Goal: Obtain resource: Download file/media

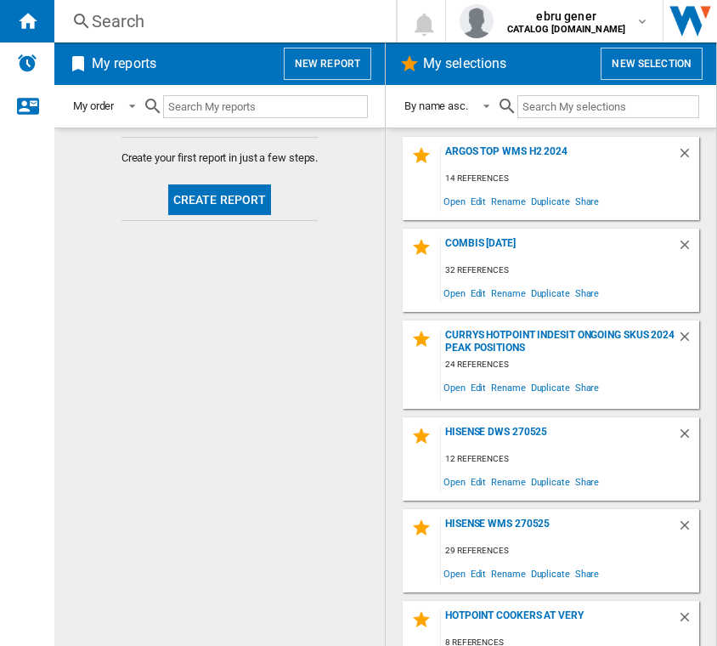
click at [156, 20] on div "Search" at bounding box center [222, 21] width 260 height 24
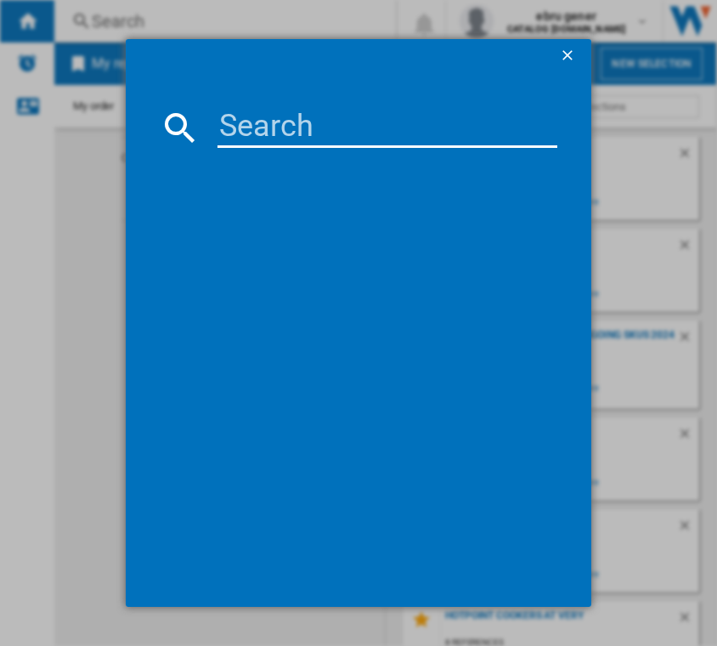
click at [245, 135] on input at bounding box center [387, 127] width 341 height 41
paste input "HBWH 93 CARE UK"
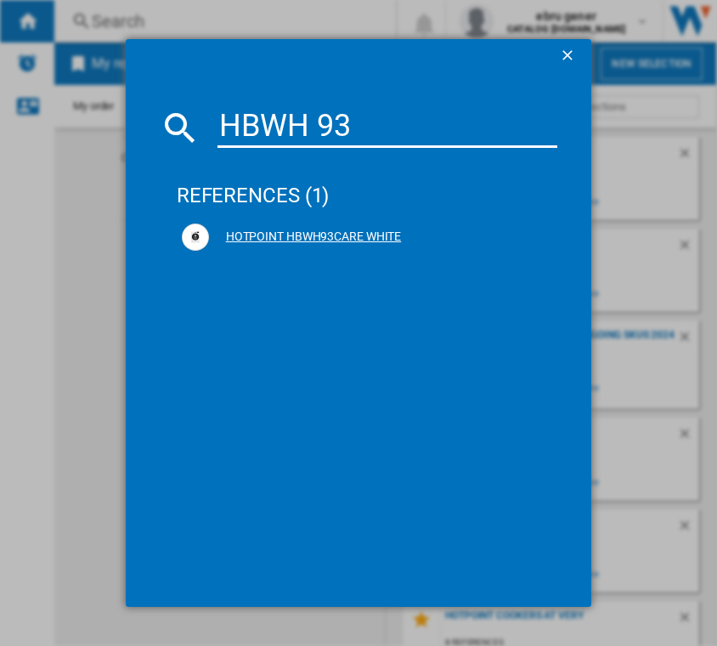
drag, startPoint x: 547, startPoint y: 234, endPoint x: 539, endPoint y: 239, distance: 8.7
click at [547, 235] on ng-md-icon at bounding box center [542, 237] width 20 height 20
drag, startPoint x: 414, startPoint y: 132, endPoint x: 190, endPoint y: 129, distance: 224.2
click at [190, 129] on div "HBWH 93" at bounding box center [359, 127] width 398 height 41
paste input "P 105A CARE UK"
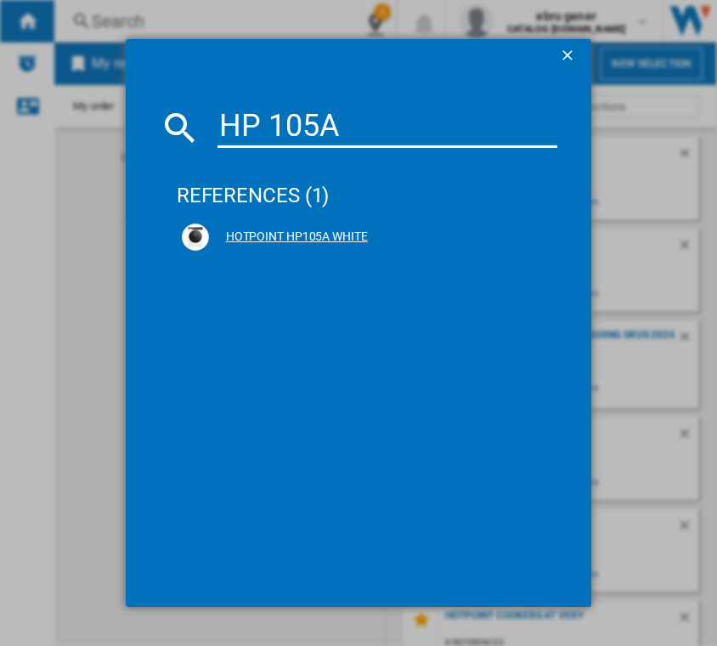
click at [540, 237] on ng-md-icon at bounding box center [542, 237] width 20 height 20
drag, startPoint x: 349, startPoint y: 125, endPoint x: 194, endPoint y: 119, distance: 155.5
click at [194, 119] on div "HP 105A" at bounding box center [359, 127] width 398 height 41
paste input "KH 1261 W4UK"
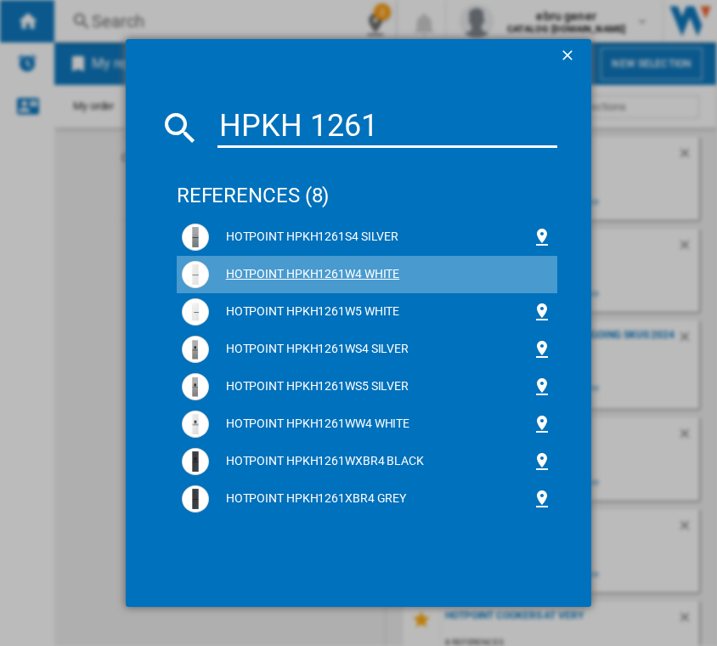
click at [544, 278] on ng-md-icon at bounding box center [542, 274] width 20 height 20
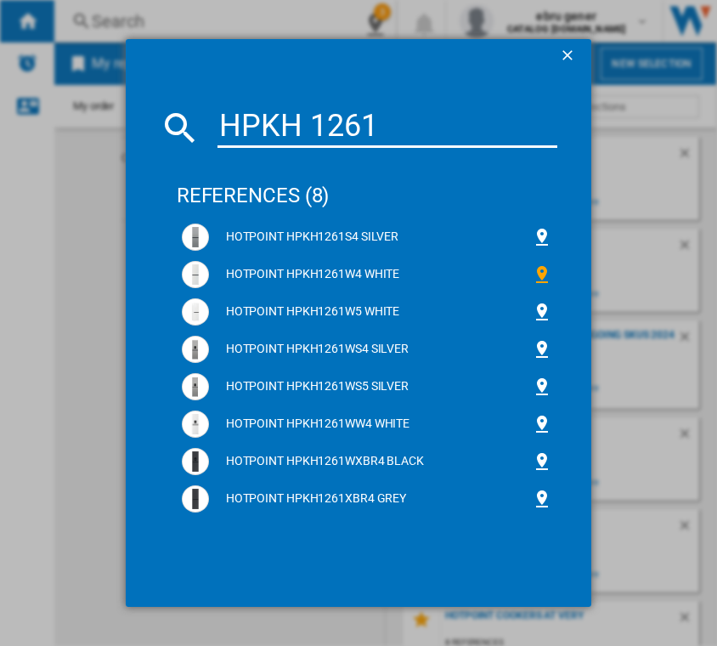
drag, startPoint x: 392, startPoint y: 131, endPoint x: 141, endPoint y: 118, distance: 251.7
click at [141, 118] on md-dialog-content "HPKH 1261 references (8) HOTPOINT HPKH1261S4 SILVER HOTPOINT HPKH1261W4 WHITE H…" at bounding box center [359, 340] width 466 height 534
paste input "26363 W4UK"
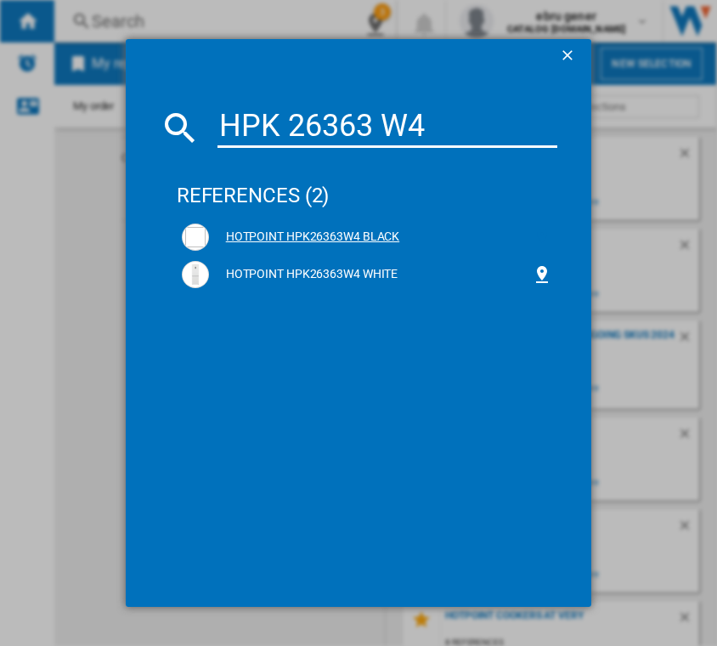
click at [544, 237] on ng-md-icon at bounding box center [542, 237] width 20 height 20
drag, startPoint x: 438, startPoint y: 134, endPoint x: 179, endPoint y: 121, distance: 259.4
click at [179, 121] on div "HPK 26363 W4" at bounding box center [359, 127] width 398 height 41
paste input "H 1261 S4UK"
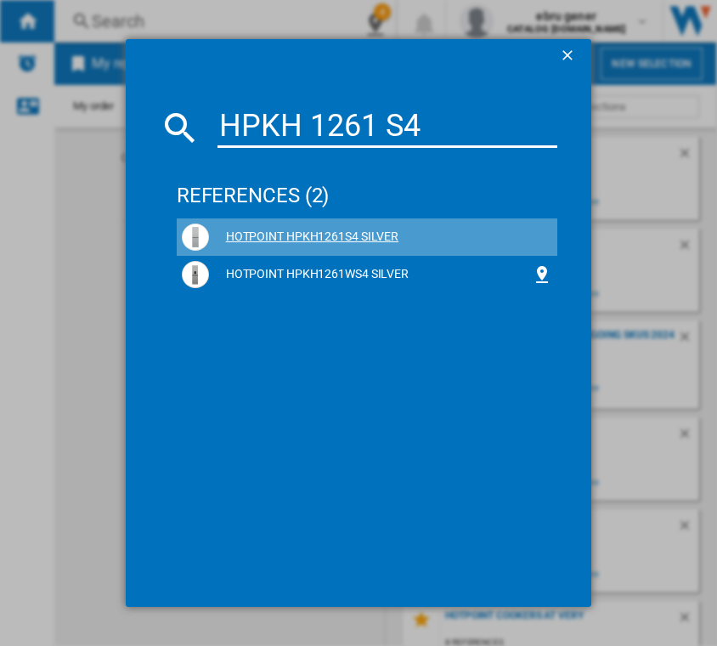
click at [537, 234] on ng-md-icon at bounding box center [542, 237] width 20 height 20
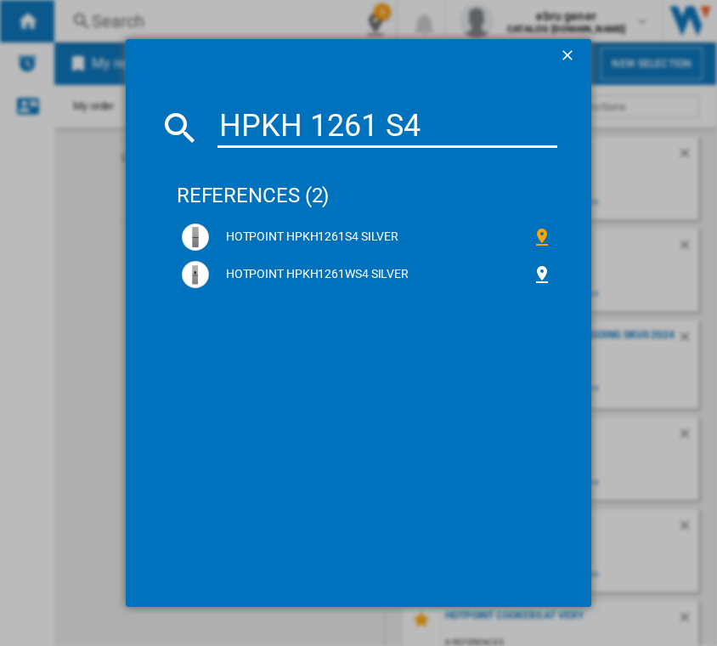
drag, startPoint x: 430, startPoint y: 122, endPoint x: 122, endPoint y: 110, distance: 307.7
click at [127, 109] on md-dialog-content "HPKH 1261 S4 references (2) HOTPOINT HPKH1261S4 SILVER HOTPOINT HPKH1261WS4 SIL…" at bounding box center [359, 340] width 466 height 534
paste input "F 5351 XP4UK"
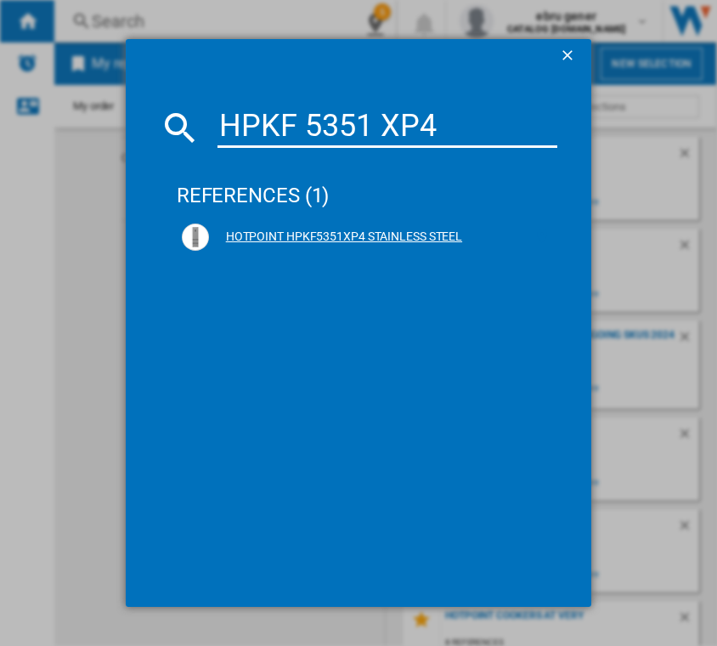
click at [538, 235] on ng-md-icon at bounding box center [542, 237] width 20 height 20
drag, startPoint x: 445, startPoint y: 128, endPoint x: -21, endPoint y: 87, distance: 468.1
click at [0, 87] on html "In order to access Insight, please log out and log in again OK NEW Search Searc…" at bounding box center [358, 323] width 717 height 646
paste input "G2 6513 XK5E"
click at [549, 230] on ng-md-icon at bounding box center [542, 237] width 20 height 20
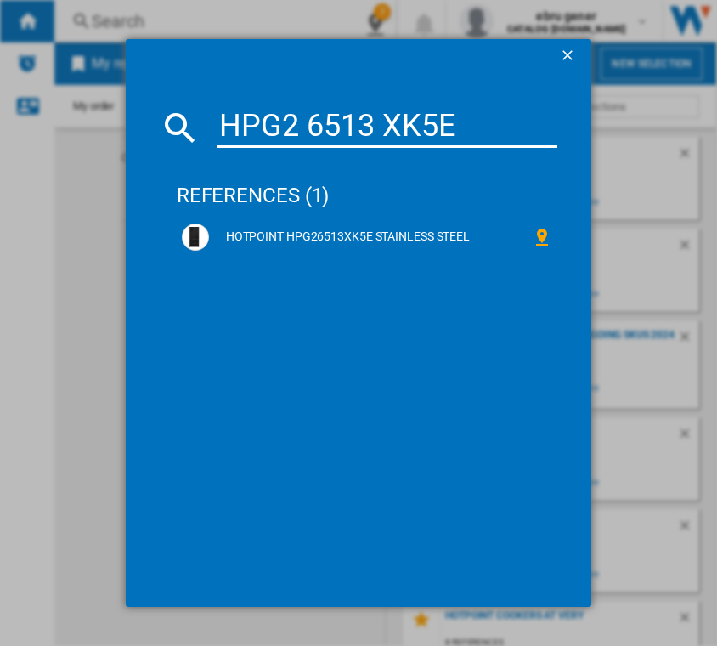
drag, startPoint x: 483, startPoint y: 118, endPoint x: 32, endPoint y: 99, distance: 451.4
click at [32, 99] on div "HPG2 6513 XK5E references (1) HOTPOINT HPG26513XK5E STAINLESS STEEL" at bounding box center [358, 323] width 717 height 646
paste input "C HD C82 WWGD [GEOGRAPHIC_DATA]"
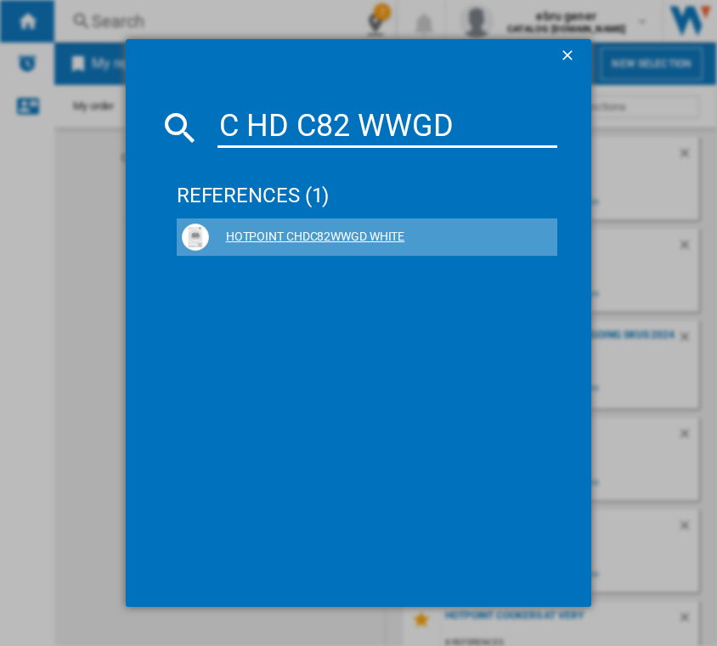
click at [543, 236] on ng-md-icon at bounding box center [542, 237] width 20 height 20
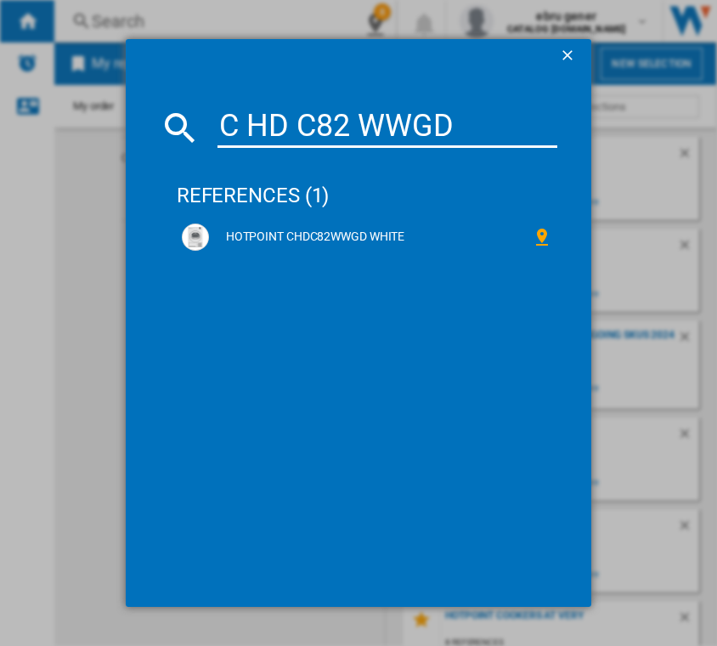
drag, startPoint x: 480, startPoint y: 128, endPoint x: 113, endPoint y: 125, distance: 366.9
click at [113, 125] on div "C HD C82 WWGD references (1) HOTPOINT CHDC82WWGD WHITE" at bounding box center [358, 323] width 717 height 646
paste input "SD 82M WW [GEOGRAPHIC_DATA]"
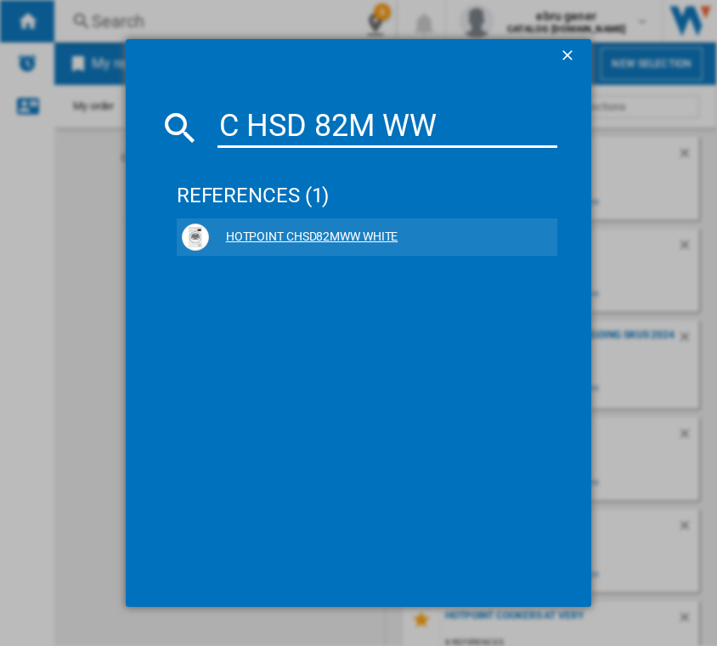
click at [538, 239] on ng-md-icon at bounding box center [542, 237] width 20 height 20
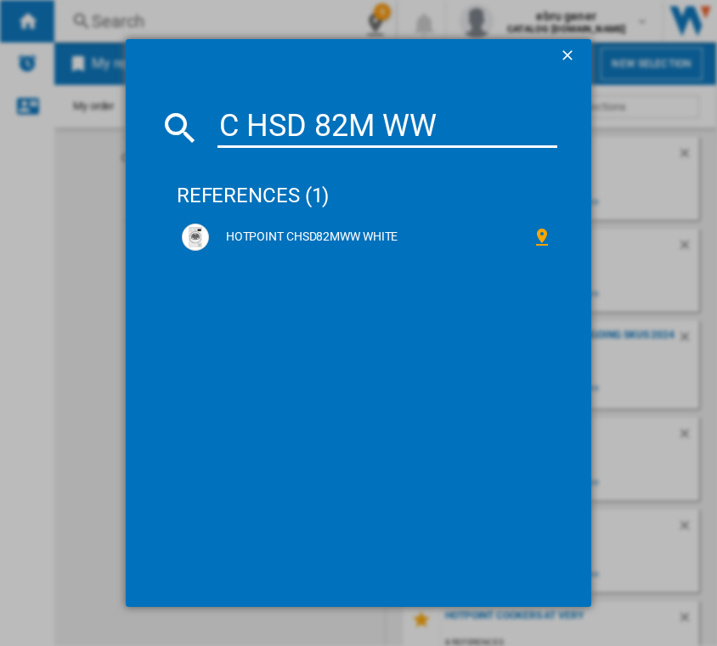
drag, startPoint x: 459, startPoint y: 134, endPoint x: -119, endPoint y: 101, distance: 578.5
click at [0, 101] on html "In order to access Insight, please log out and log in again OK NEW Search Searc…" at bounding box center [358, 323] width 717 height 646
paste input "D 93M WWS [GEOGRAPHIC_DATA]"
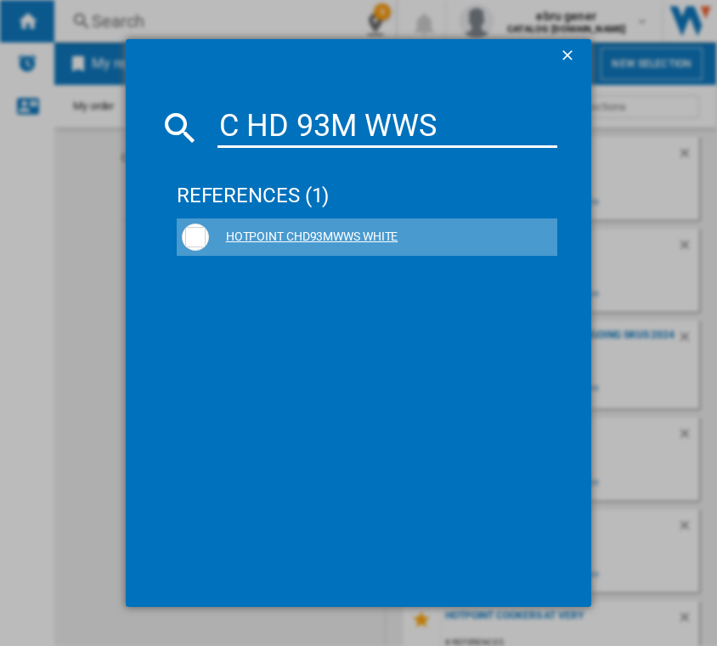
click at [540, 237] on ng-md-icon at bounding box center [542, 237] width 20 height 20
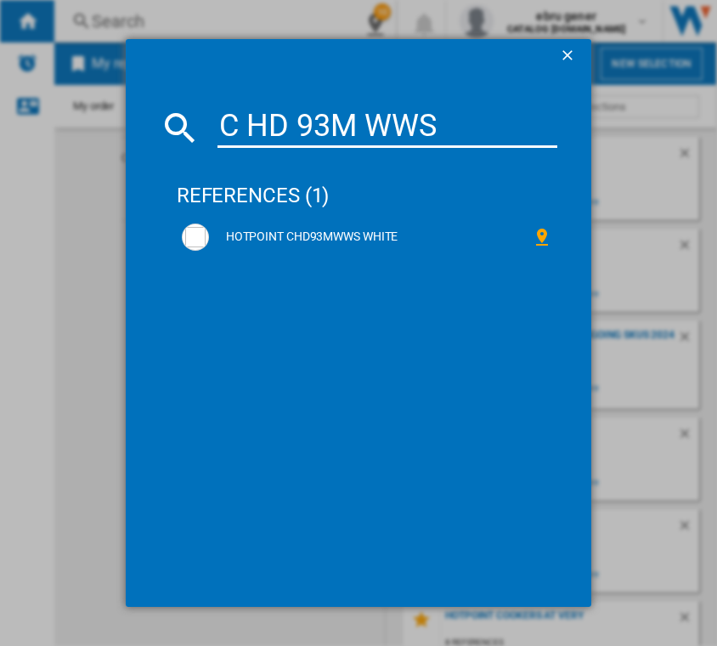
drag, startPoint x: 447, startPoint y: 134, endPoint x: -18, endPoint y: 104, distance: 465.6
click at [0, 104] on html "In order to access Insight, please log out and log in again OK NEW Search Searc…" at bounding box center [358, 323] width 717 height 646
paste input "H2F HL626 UK"
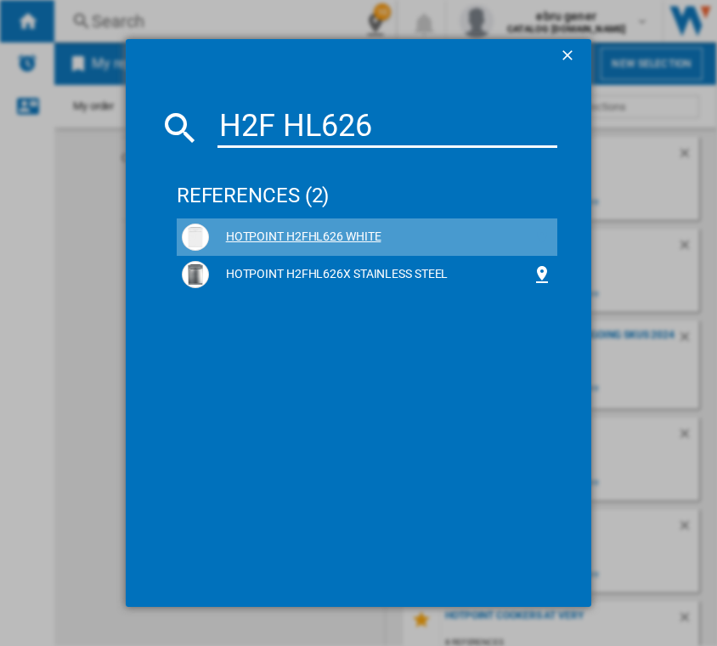
click at [537, 246] on ng-md-icon at bounding box center [542, 237] width 20 height 20
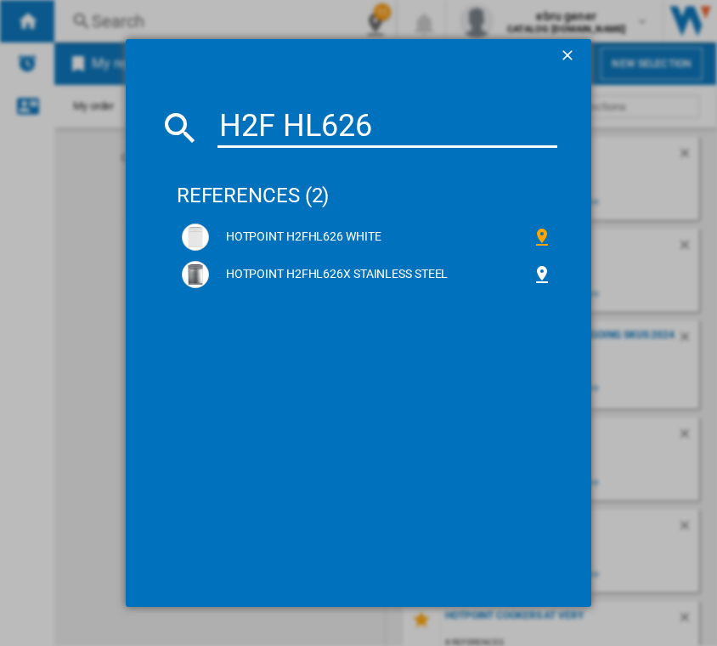
drag, startPoint x: 213, startPoint y: 109, endPoint x: 193, endPoint y: 108, distance: 20.4
click at [193, 108] on div "H2F HL626" at bounding box center [359, 127] width 398 height 41
paste input "FC 3C26 W C UK"
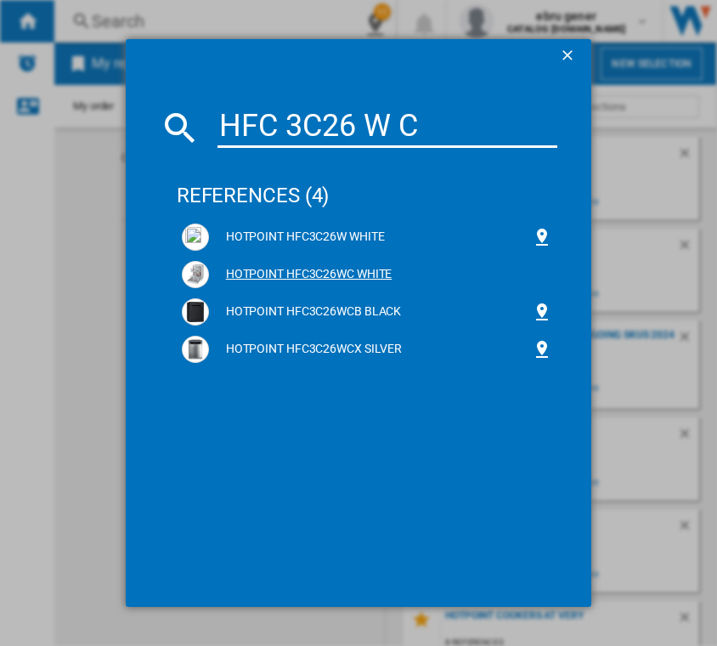
click at [544, 278] on ng-md-icon at bounding box center [542, 274] width 20 height 20
drag, startPoint x: 482, startPoint y: 125, endPoint x: 24, endPoint y: 70, distance: 461.0
click at [24, 70] on div "HFC 3C26 W C references (4) HOTPOINT HFC3C26W WHITE HOTPOINT HFC3C26WC WHITE HO…" at bounding box center [358, 323] width 717 height 646
paste input "8F HP51X [GEOGRAPHIC_DATA]"
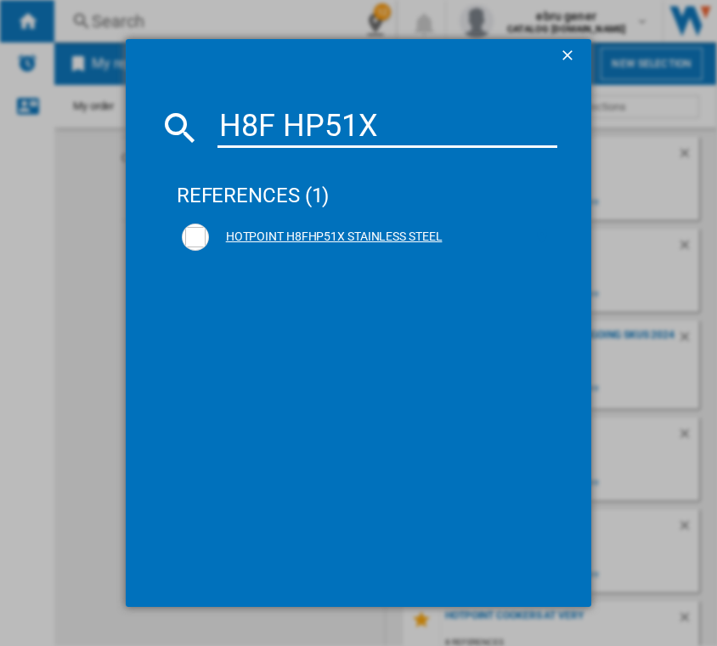
click at [541, 237] on ng-md-icon at bounding box center [542, 237] width 20 height 20
drag, startPoint x: 404, startPoint y: 124, endPoint x: 113, endPoint y: 94, distance: 292.8
click at [113, 94] on div "H8F HP51X references (1) HOTPOINT H8FHP51X STAINLESS STEEL" at bounding box center [358, 323] width 717 height 646
paste input "DG6GDC2TW"
click at [541, 235] on ng-md-icon at bounding box center [542, 237] width 20 height 20
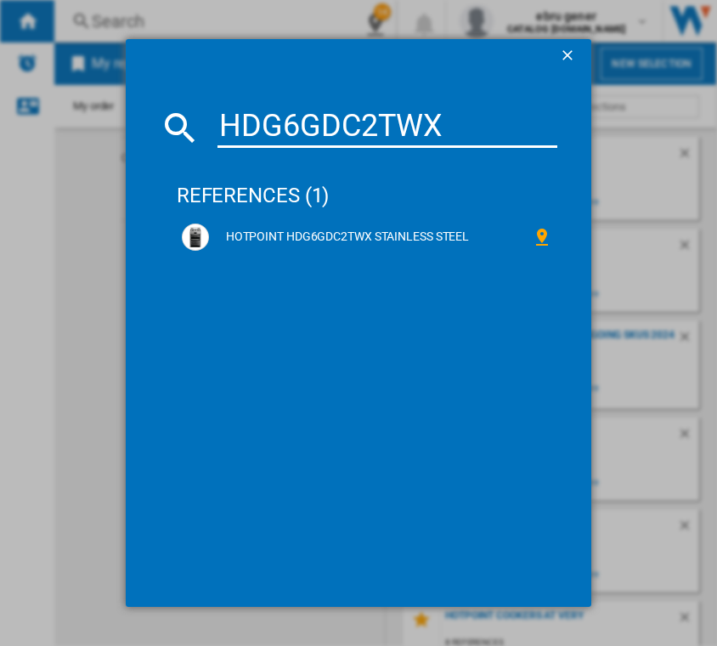
drag, startPoint x: 506, startPoint y: 137, endPoint x: 85, endPoint y: 63, distance: 427.7
click at [85, 63] on div "HDG6GDC2TWX references (1) HOTPOINT HDG6GDC2TWX STAINLESS STEEL" at bounding box center [358, 323] width 717 height 646
paste input "OI4S8PM0BUK"
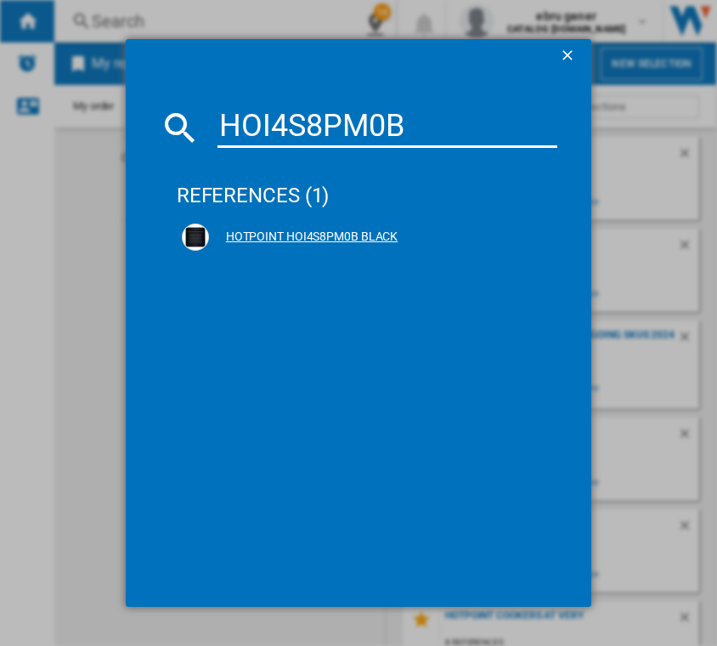
click at [537, 240] on ng-md-icon at bounding box center [542, 237] width 20 height 20
drag, startPoint x: 412, startPoint y: 133, endPoint x: 61, endPoint y: 98, distance: 352.6
click at [61, 98] on div "HOI4S8PM0B references (1) HOTPOINT HOI4S8PM0B BLACK" at bounding box center [358, 323] width 717 height 646
paste input "68PT1SBUK"
click at [538, 231] on ng-md-icon at bounding box center [542, 237] width 20 height 20
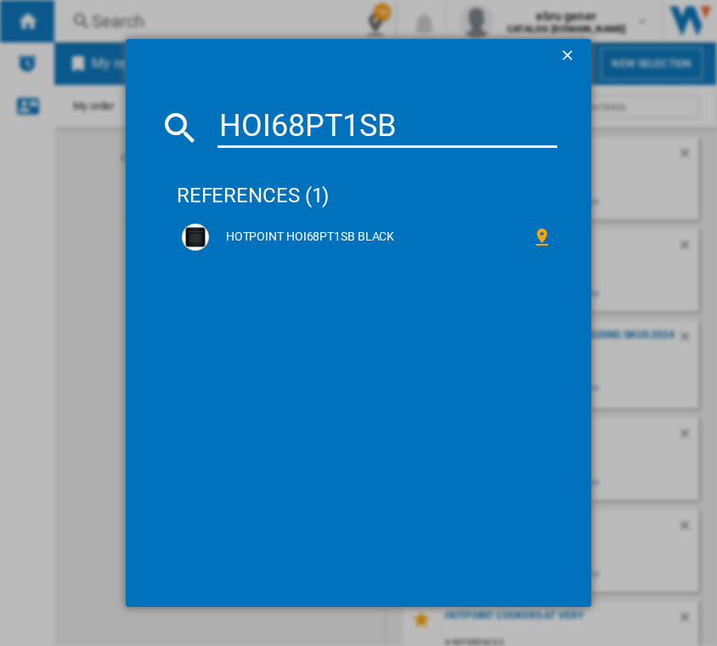
drag, startPoint x: 210, startPoint y: 125, endPoint x: 133, endPoint y: 121, distance: 76.6
click at [133, 121] on md-dialog-content "HOI68PT1SB references (1) HOTPOINT HOI68PT1SB BLACK" at bounding box center [359, 340] width 466 height 534
paste input "DIH 10D"
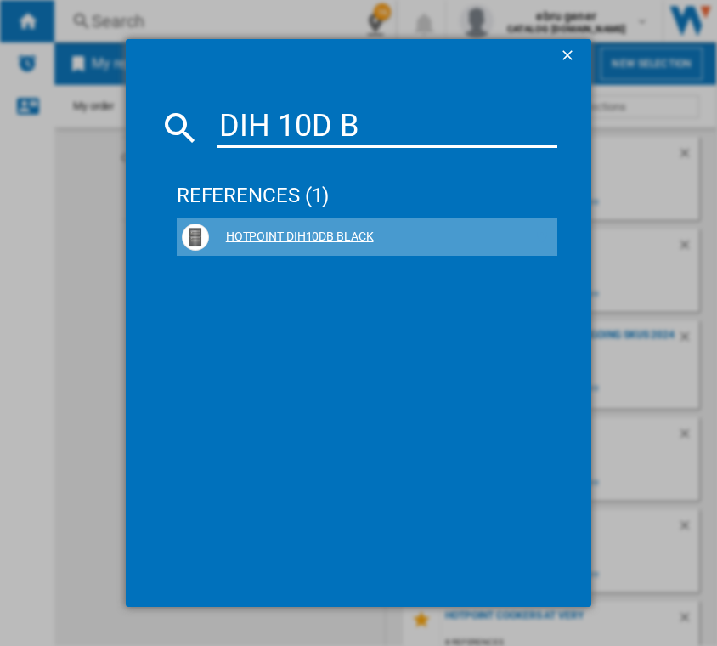
click at [537, 234] on ng-md-icon at bounding box center [542, 237] width 20 height 20
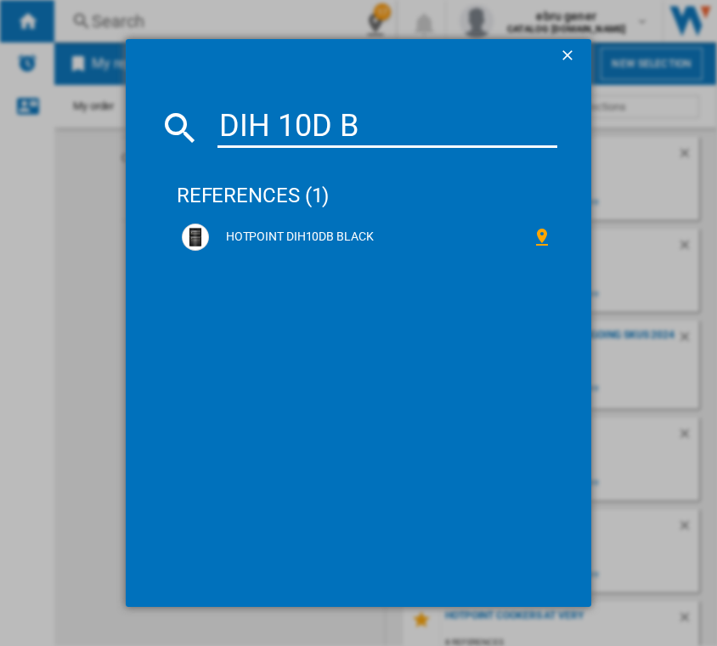
drag, startPoint x: 371, startPoint y: 126, endPoint x: 94, endPoint y: 117, distance: 277.0
click at [94, 117] on div "DIH 10D B references (1) HOTPOINT DIH10DB BLACK" at bounding box center [358, 323] width 717 height 646
paste input "IX"
click at [543, 239] on ng-md-icon at bounding box center [542, 237] width 20 height 20
drag, startPoint x: 413, startPoint y: 124, endPoint x: 89, endPoint y: 121, distance: 323.6
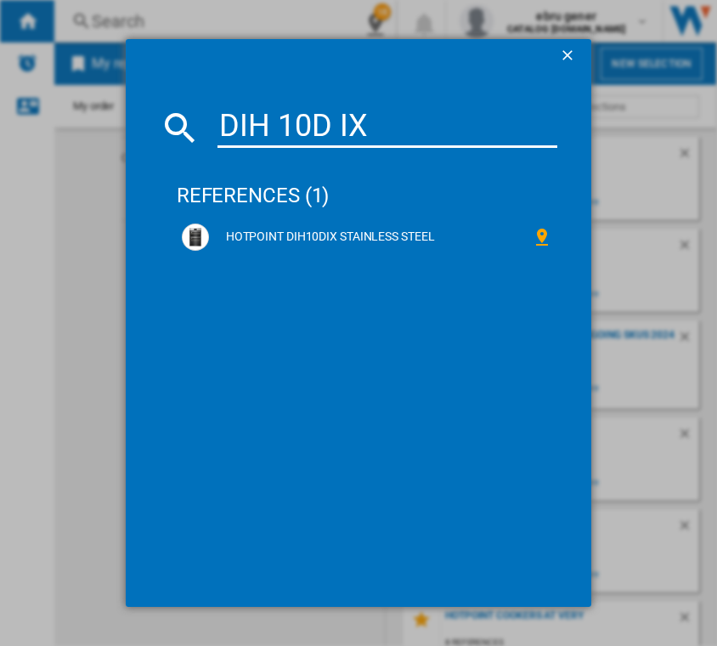
click at [89, 121] on div "DIH 10D IX references (1) HOTPOINT DIH10DIX STAINLESS STEEL" at bounding box center [358, 323] width 717 height 646
paste input "HPKH 1262B4 [GEOGRAPHIC_DATA]"
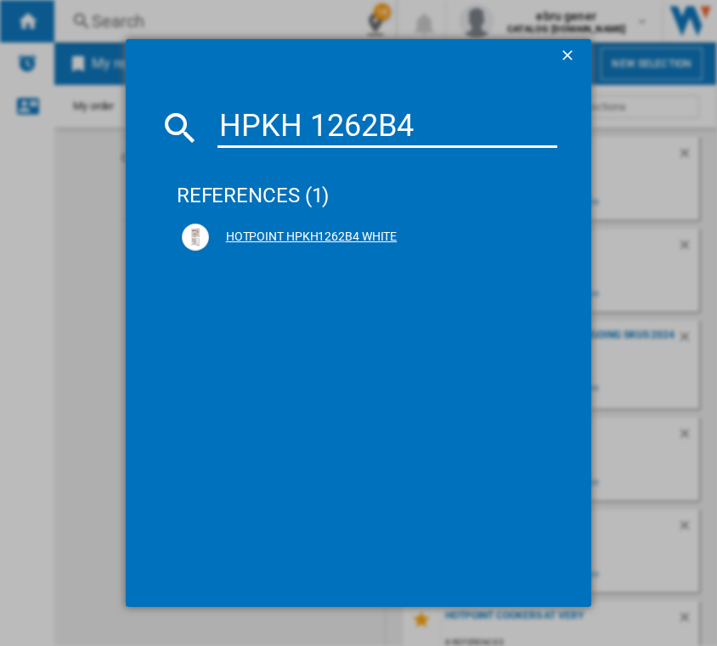
click at [544, 237] on ng-md-icon at bounding box center [542, 237] width 20 height 20
drag, startPoint x: 418, startPoint y: 130, endPoint x: 48, endPoint y: 101, distance: 371.4
click at [48, 101] on div "HPKH 1262B4 references (1) HOTPOINT HPKH1262B4 WHITE" at bounding box center [358, 323] width 717 height 646
paste input "TC18 T112 UK"
click at [540, 240] on ng-md-icon at bounding box center [542, 237] width 20 height 20
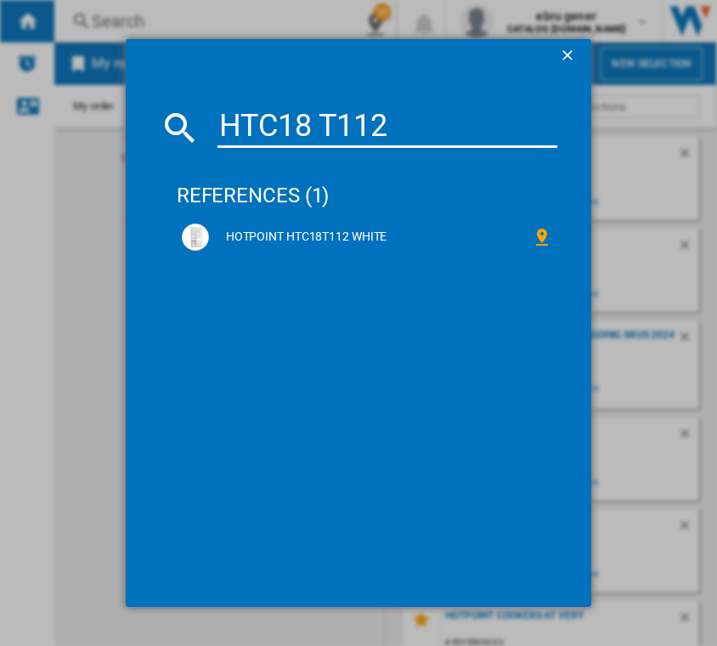
drag, startPoint x: 425, startPoint y: 142, endPoint x: 110, endPoint y: 92, distance: 318.2
click at [110, 92] on div "HTC18 T112 references (1) HOTPOINT HTC18T112 WHITE" at bounding box center [358, 323] width 717 height 646
paste input "2IC14BN7A0UK"
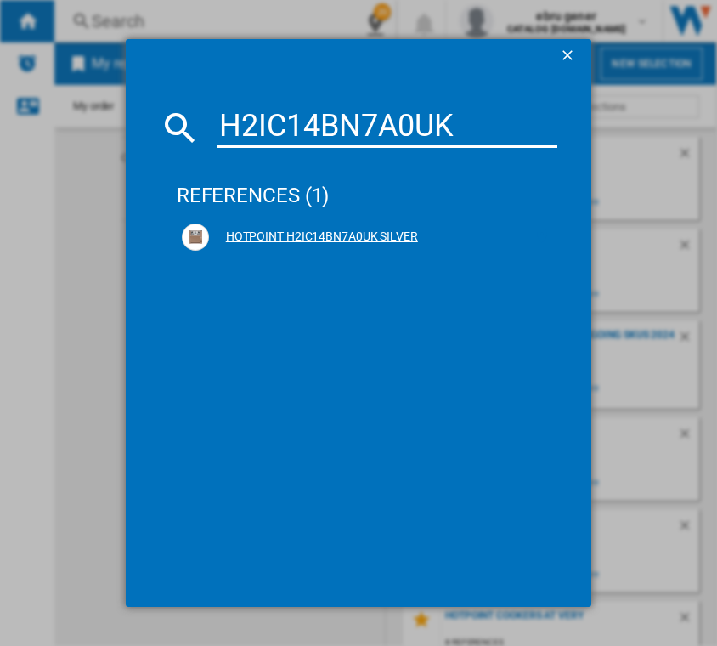
click at [544, 240] on ng-md-icon at bounding box center [542, 237] width 20 height 20
drag, startPoint x: 459, startPoint y: 128, endPoint x: 46, endPoint y: 109, distance: 413.3
click at [46, 109] on div "H2IC14BN7A0UK references (1) HOTPOINT H2IC14BN7A0UK SILVER" at bounding box center [358, 323] width 717 height 646
paste input "D8I HP42 L"
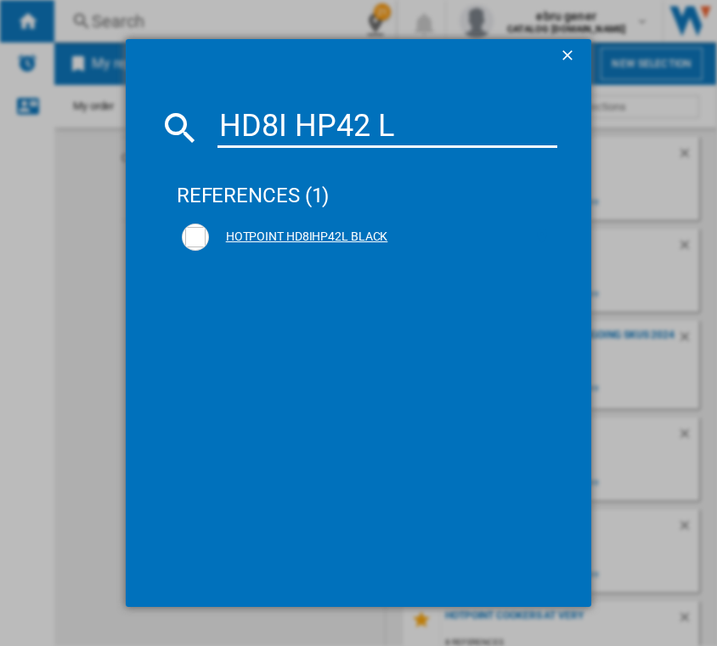
type input "HD8I HP42 L"
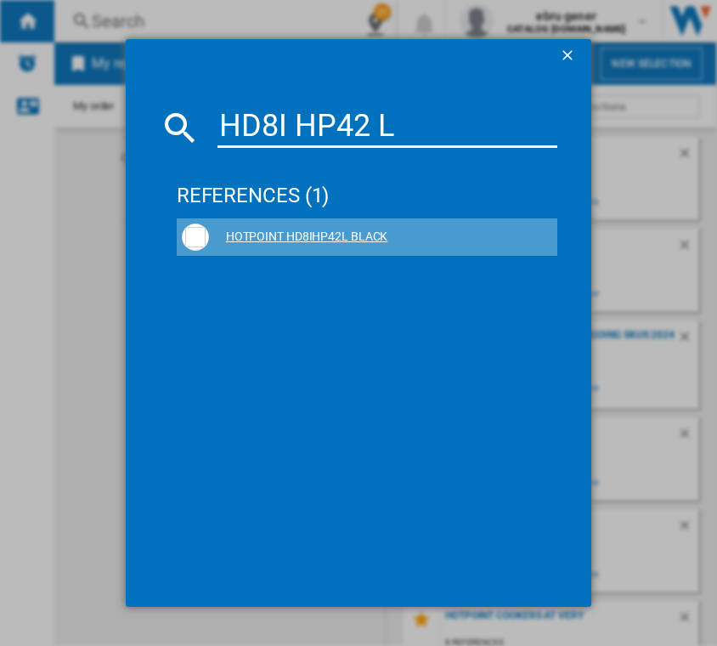
click at [542, 240] on ng-md-icon at bounding box center [542, 237] width 20 height 20
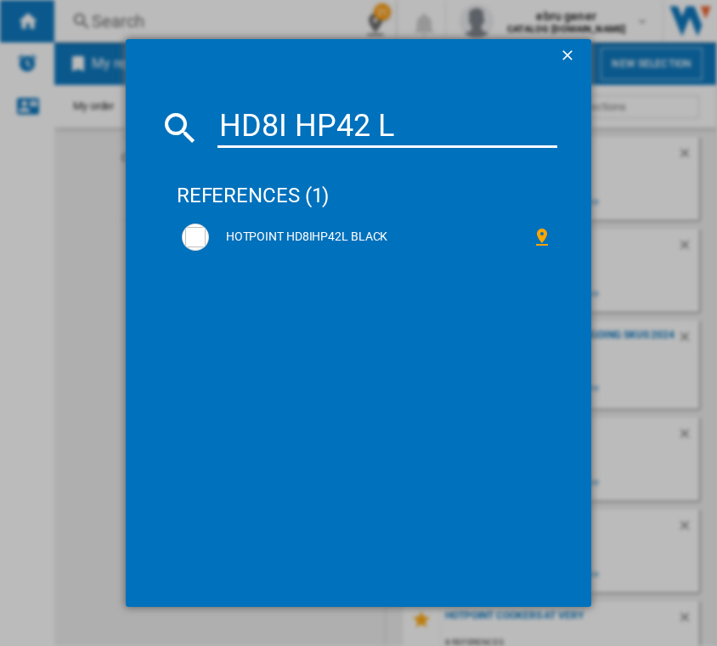
click at [563, 50] on ng-md-icon "getI18NText('BUTTONS.CLOSE_DIALOG')" at bounding box center [569, 57] width 20 height 20
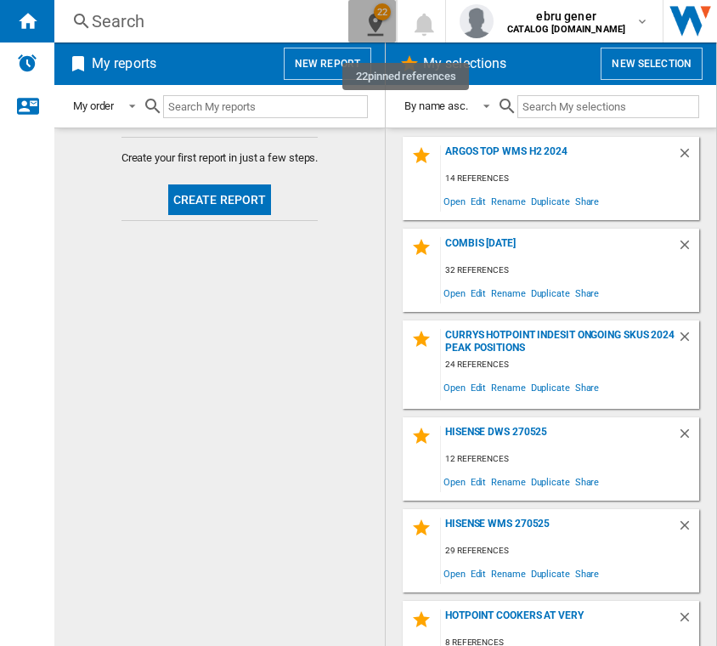
click at [391, 13] on div "22" at bounding box center [382, 11] width 17 height 17
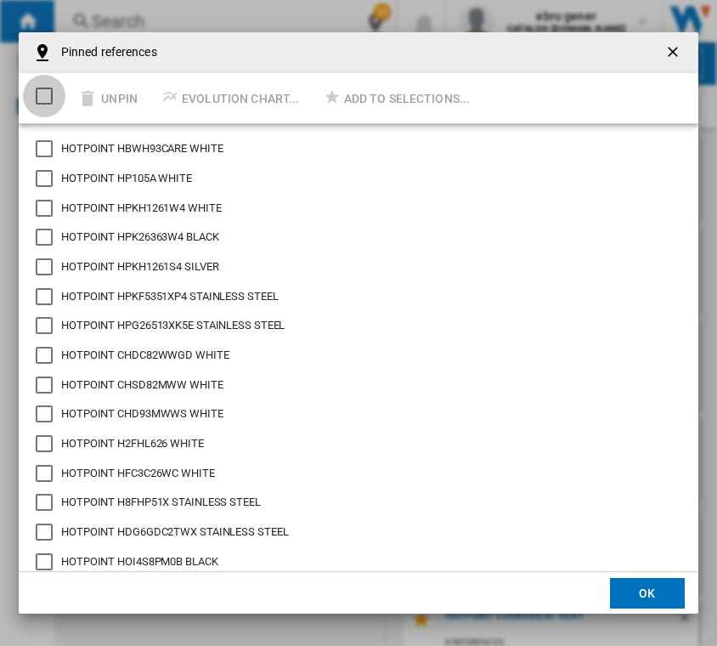
click at [41, 101] on div "Select/deselect all" at bounding box center [44, 95] width 17 height 17
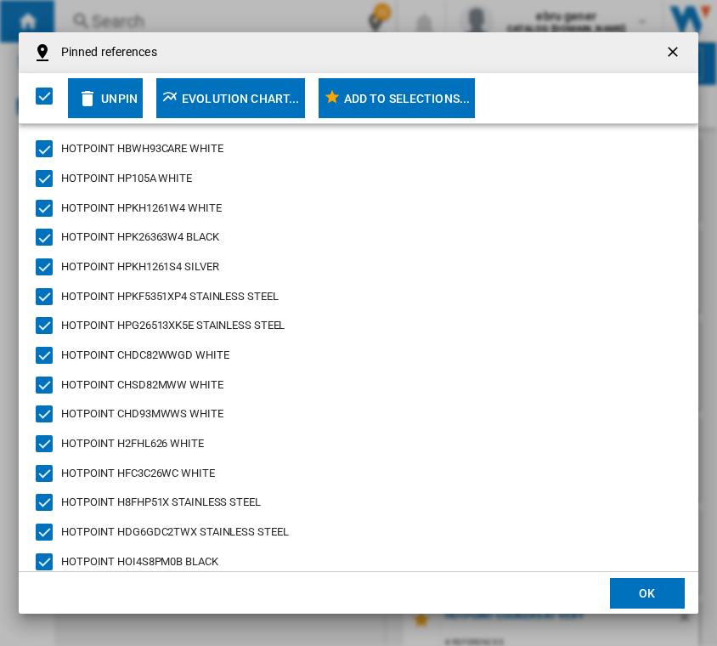
click at [362, 103] on div "Add to selections..." at bounding box center [407, 98] width 127 height 31
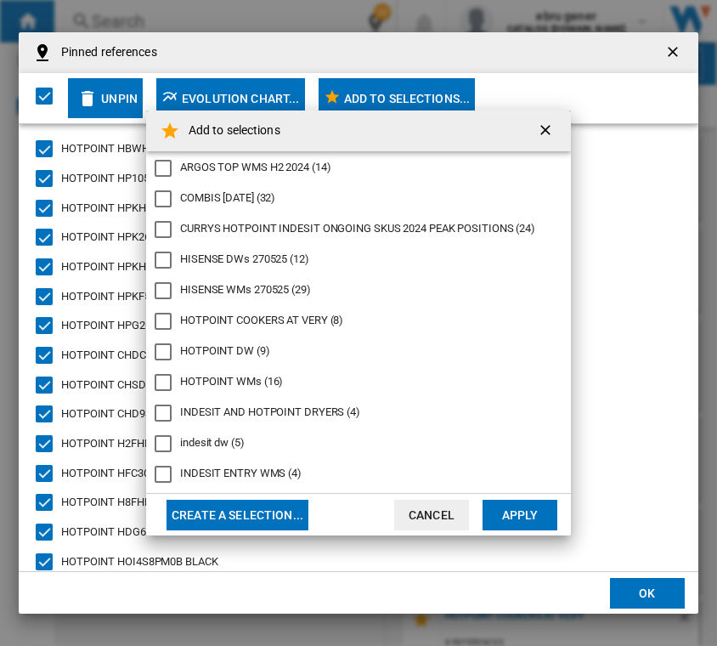
click at [265, 509] on button "Create a selection..." at bounding box center [237, 514] width 142 height 31
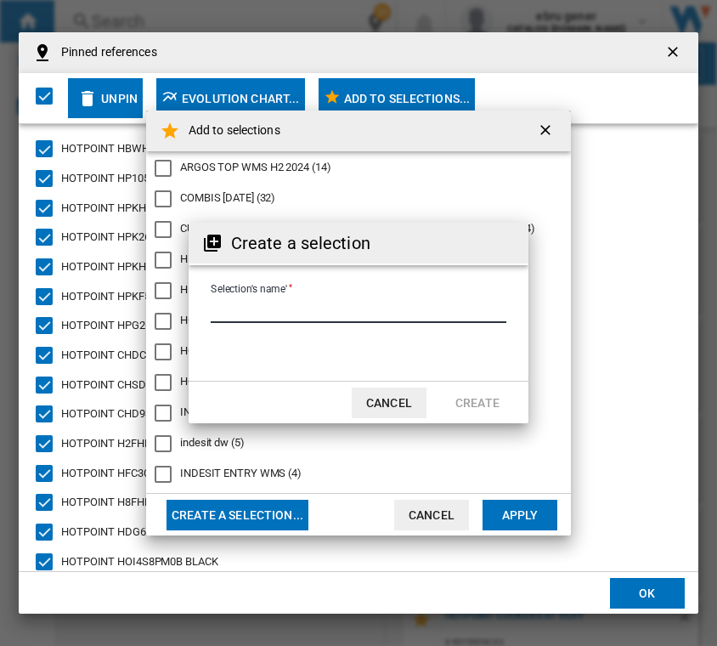
click at [360, 302] on input "Selection's name'" at bounding box center [359, 309] width 296 height 25
type input "**********"
click at [472, 396] on button "Create" at bounding box center [477, 402] width 75 height 31
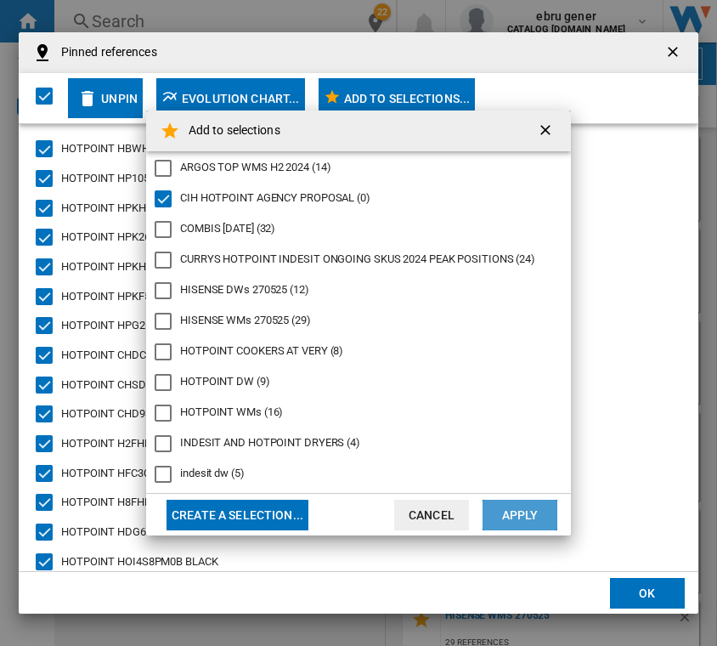
click at [531, 505] on button "Apply" at bounding box center [519, 514] width 75 height 31
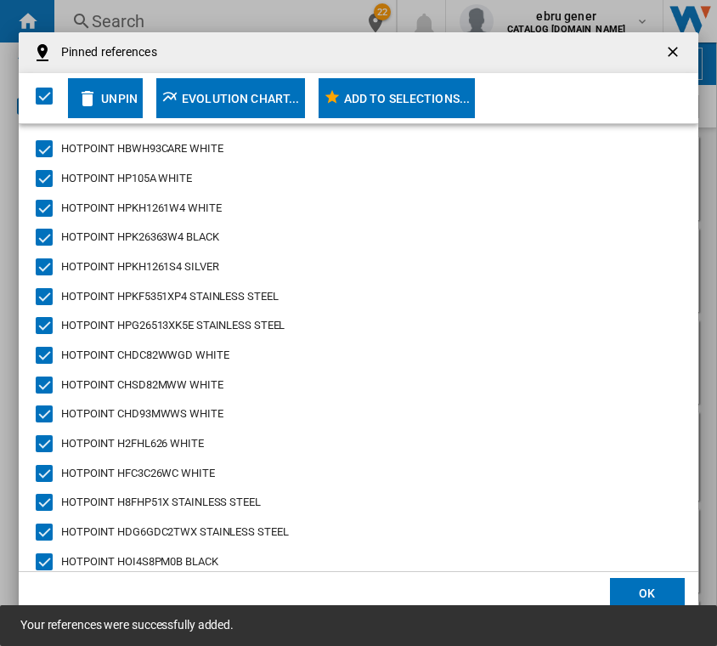
click at [649, 582] on button "OK" at bounding box center [647, 593] width 75 height 31
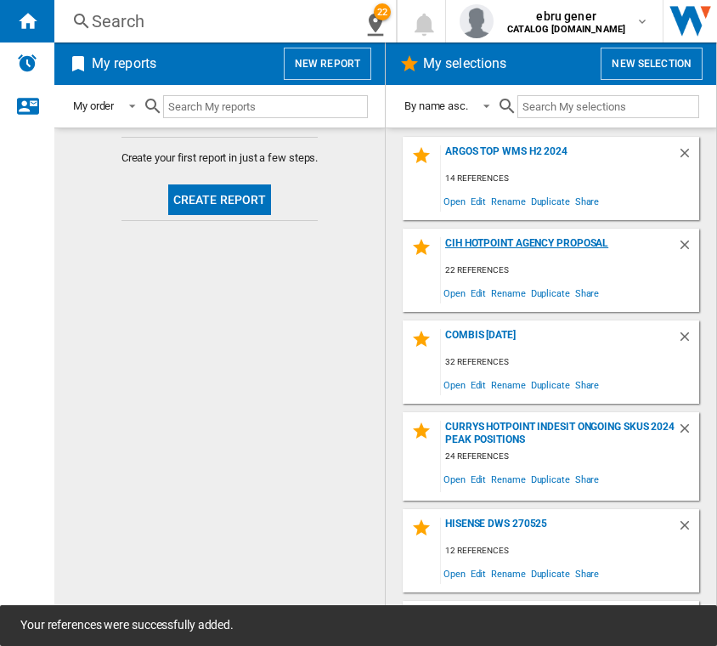
click at [559, 244] on div "CIH HOTPOINT AGENCY PROPOSAL" at bounding box center [559, 248] width 236 height 23
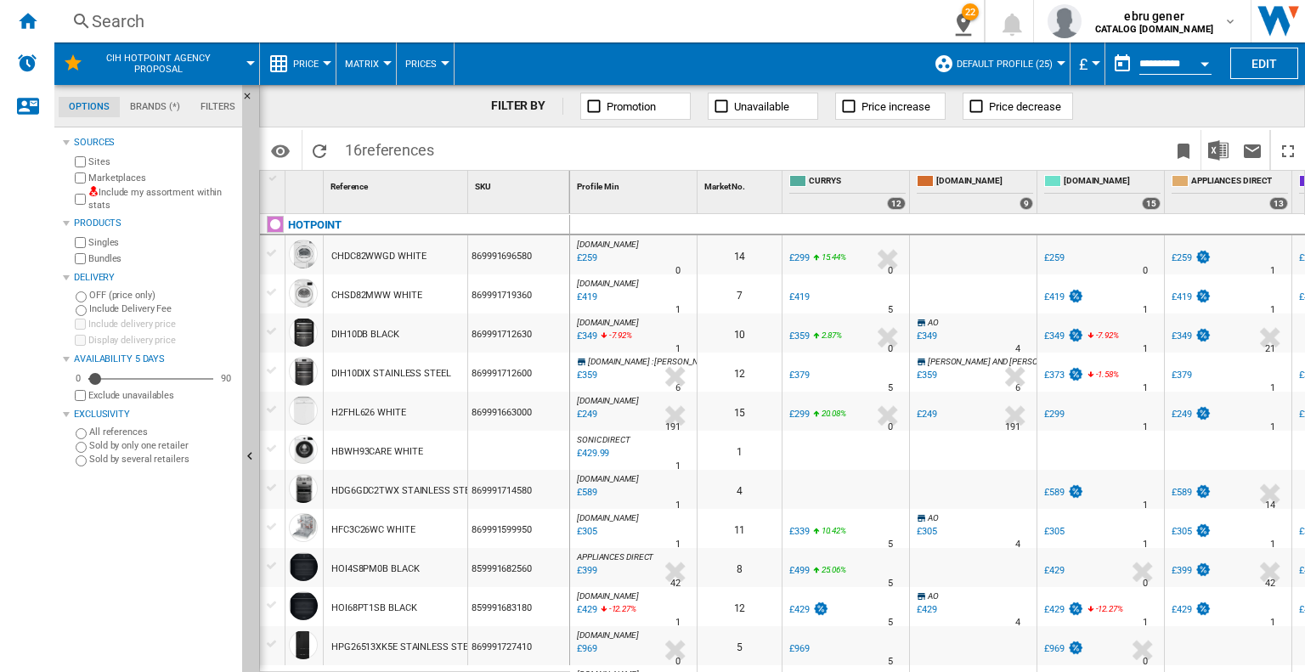
click at [308, 60] on span "Price" at bounding box center [305, 64] width 25 height 11
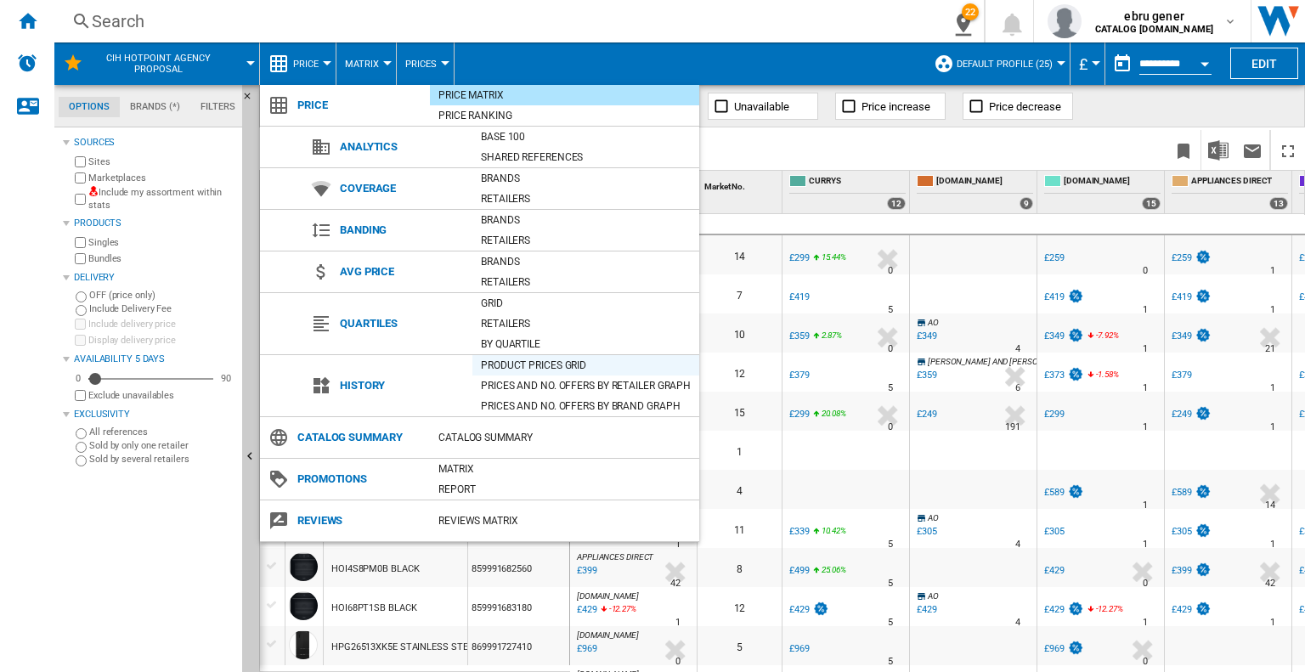
click at [527, 361] on div "Product prices grid" at bounding box center [585, 365] width 227 height 17
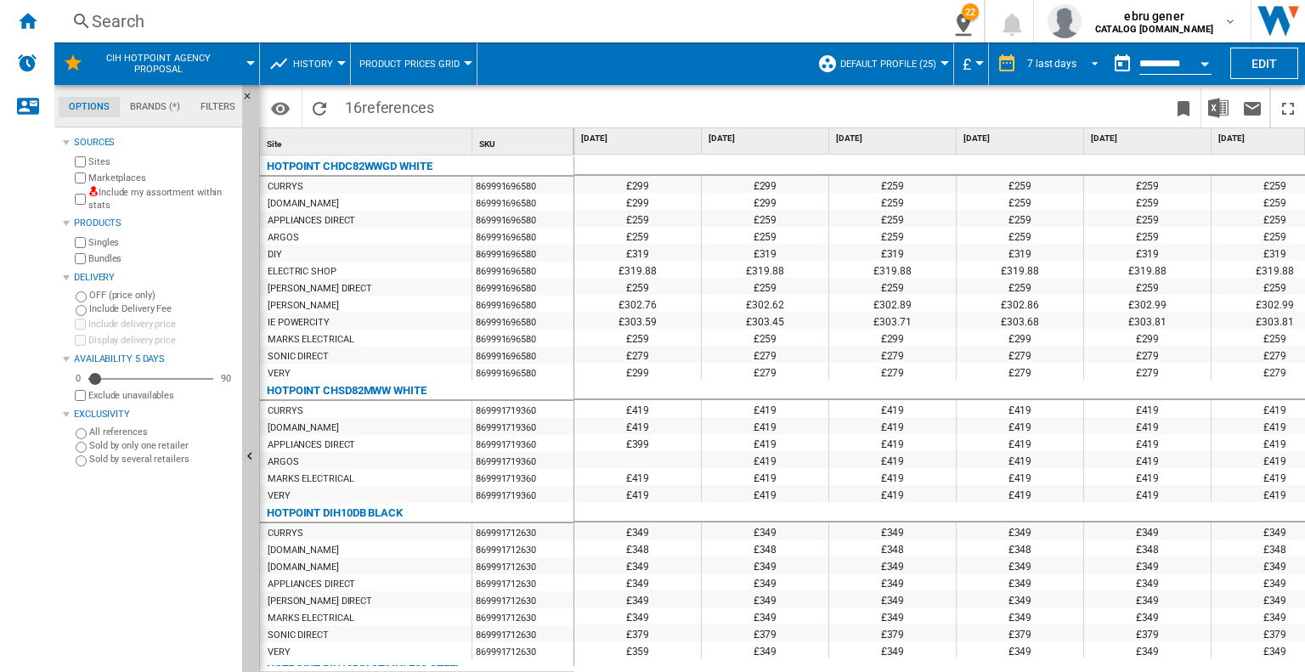
click at [716, 64] on div "7 last days" at bounding box center [1051, 64] width 49 height 12
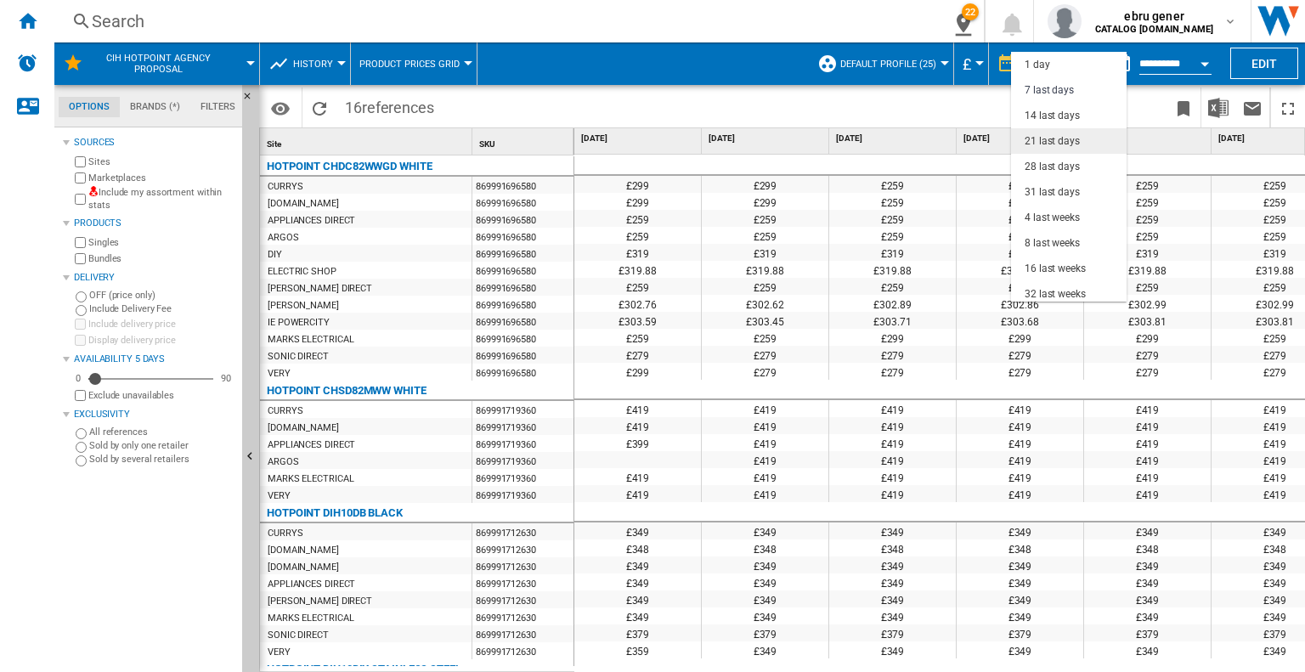
scroll to position [25, 0]
click at [716, 264] on div "32 last weeks" at bounding box center [1054, 269] width 61 height 14
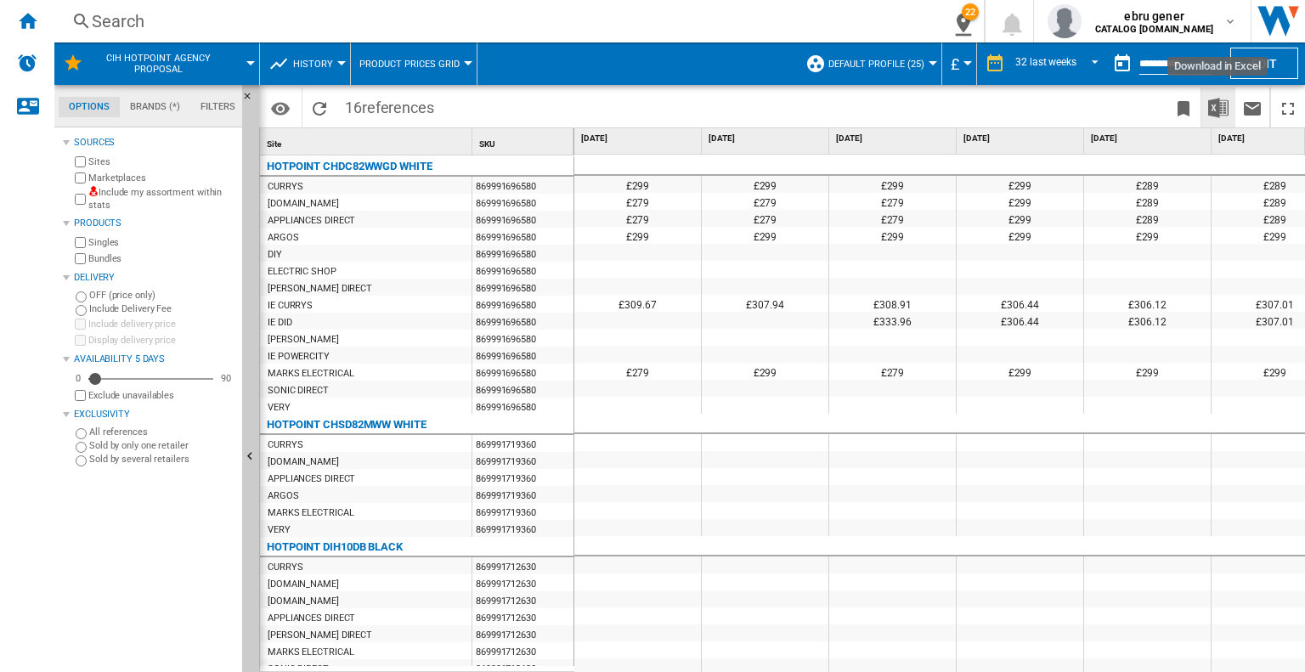
click at [716, 111] on img "Download in Excel" at bounding box center [1218, 108] width 20 height 20
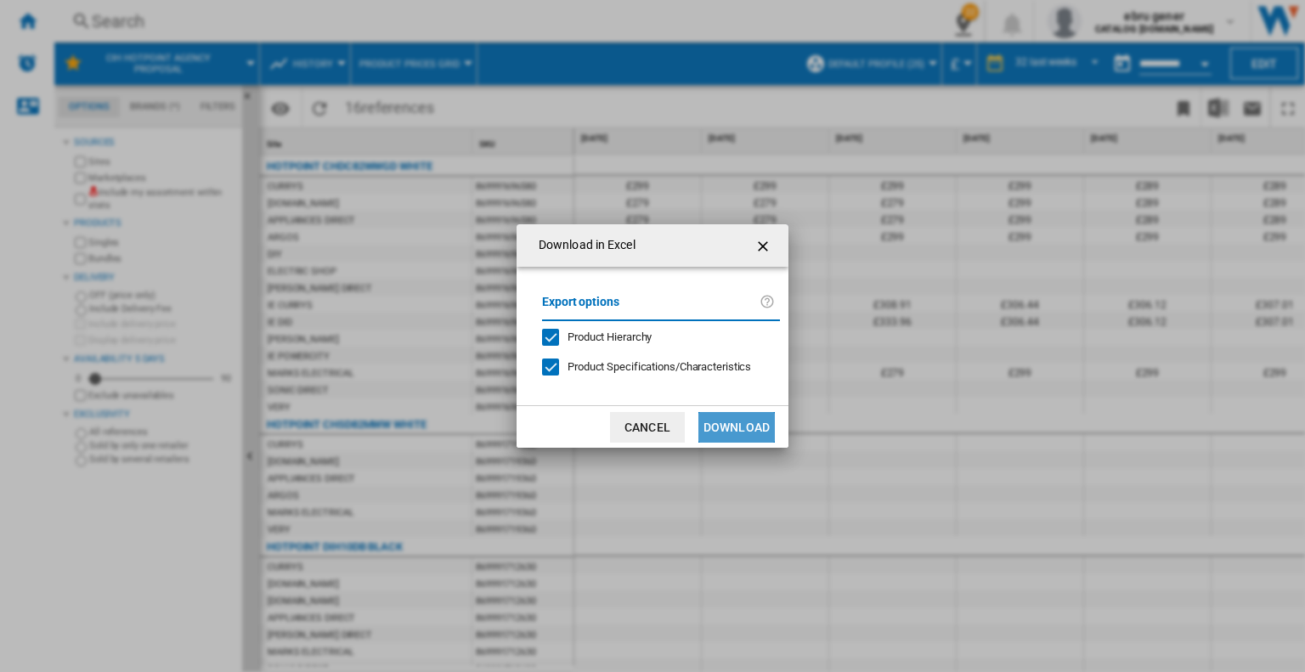
click at [716, 416] on button "Download" at bounding box center [736, 427] width 76 height 31
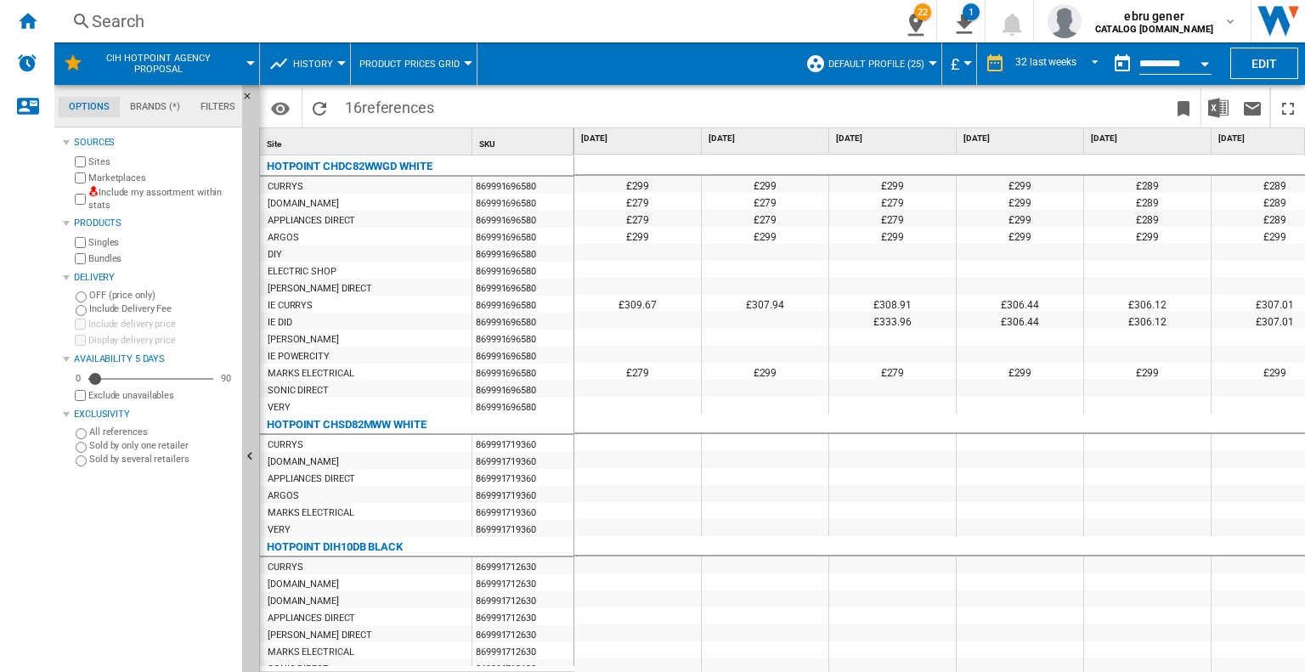
click at [329, 18] on div "Search" at bounding box center [468, 21] width 753 height 24
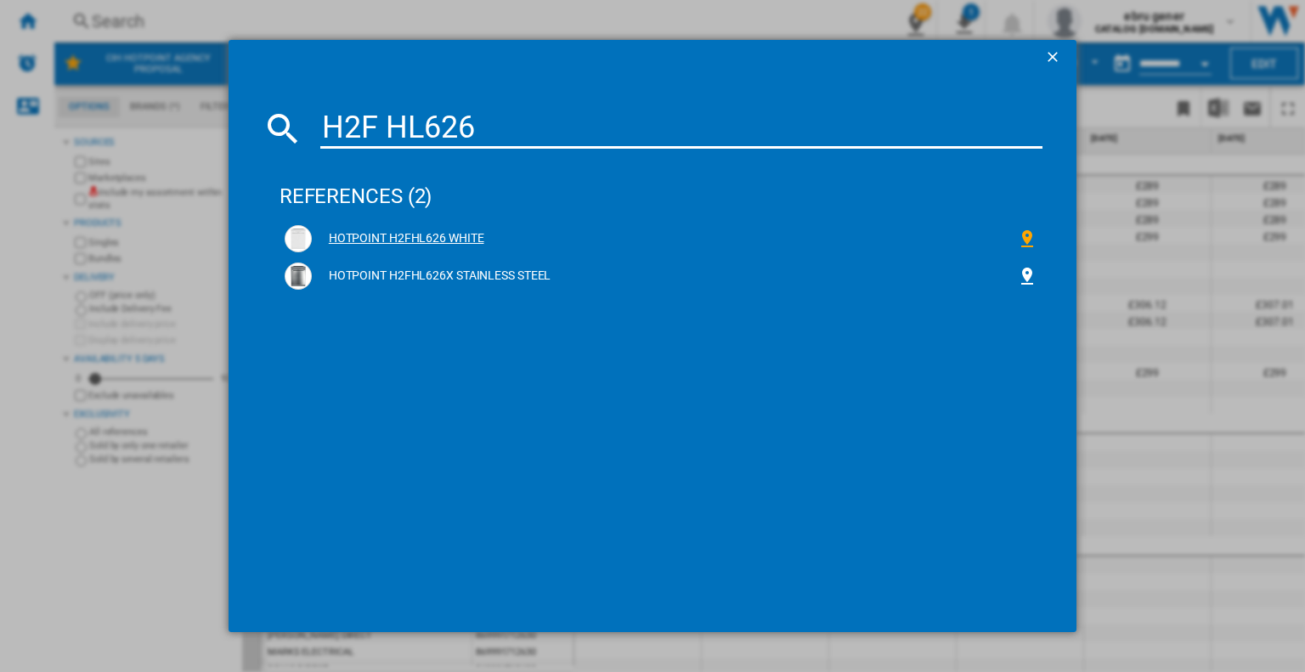
type input "H2F HL626"
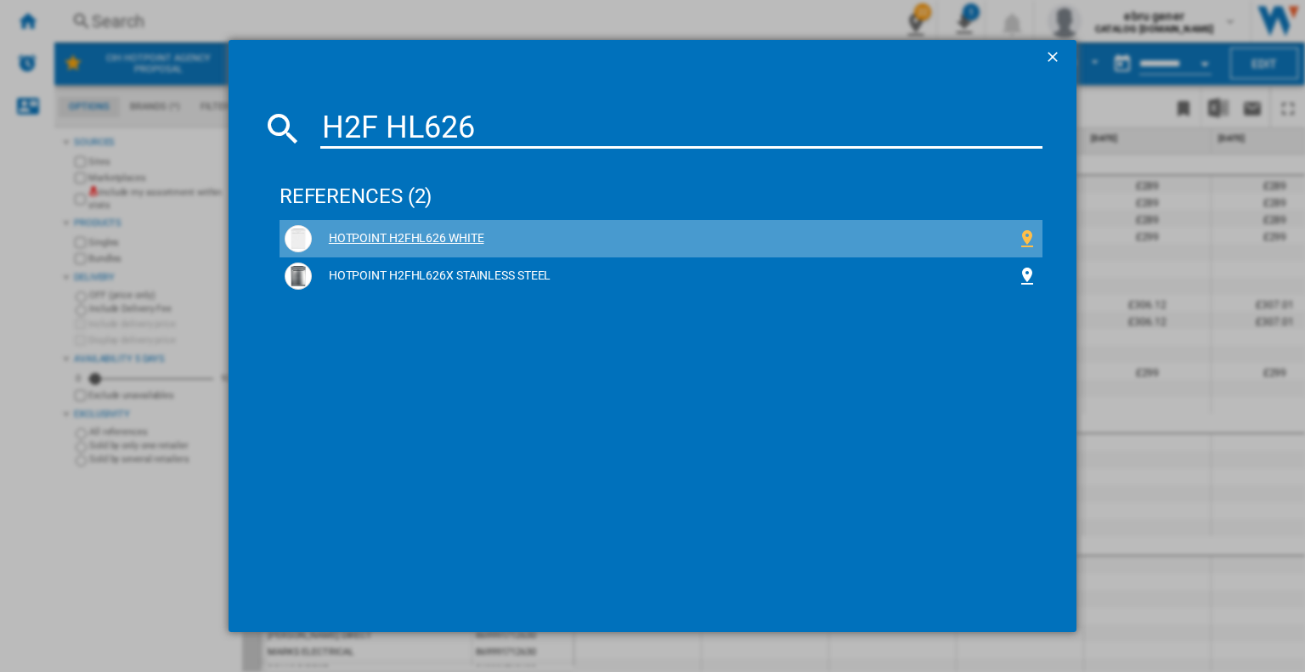
click at [465, 233] on div "HOTPOINT H2FHL626 WHITE" at bounding box center [664, 238] width 705 height 17
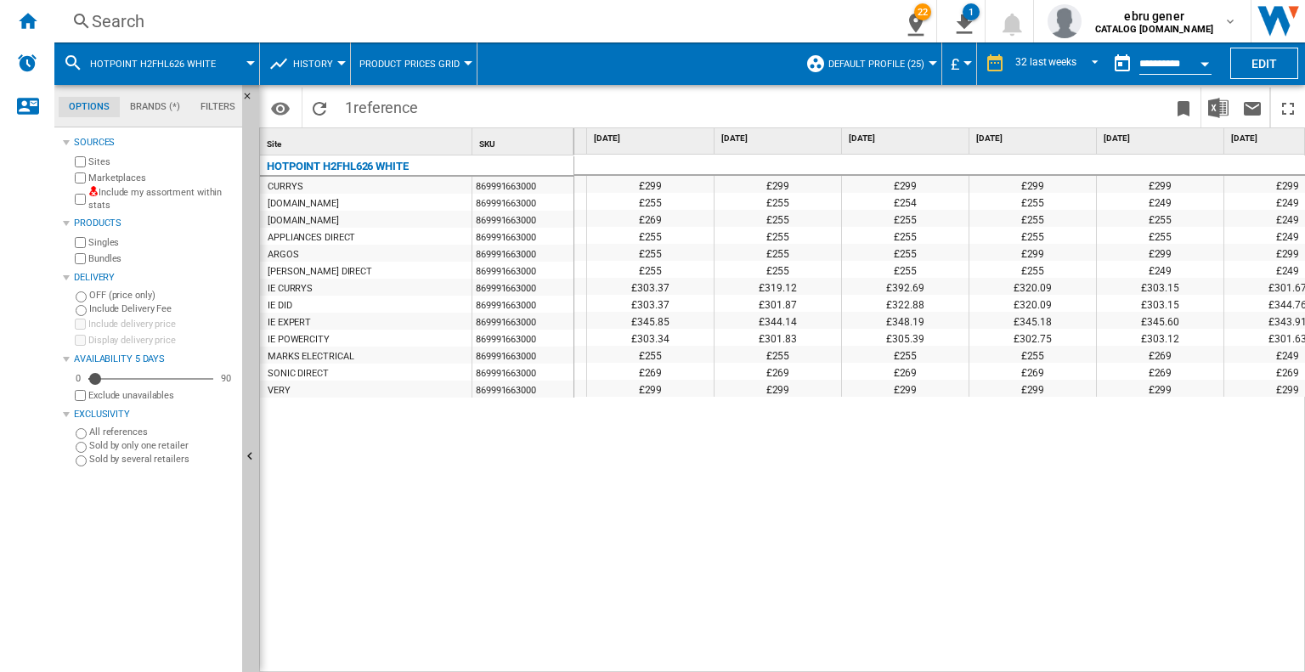
scroll to position [0, 3472]
